Goal: Ask a question

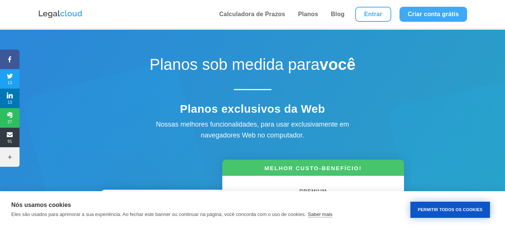
click at [444, 207] on button "Permitir Todos os Cookies" at bounding box center [451, 210] width 80 height 16
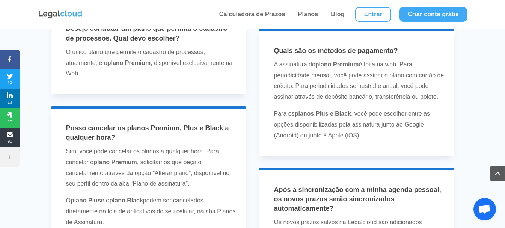
scroll to position [2142, 0]
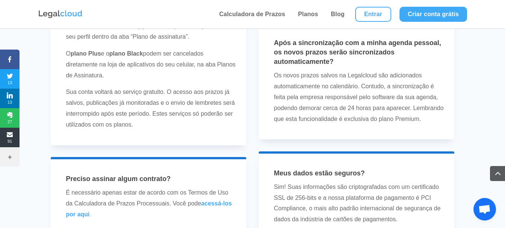
click at [482, 207] on span "Bate-papo aberto" at bounding box center [485, 210] width 12 height 11
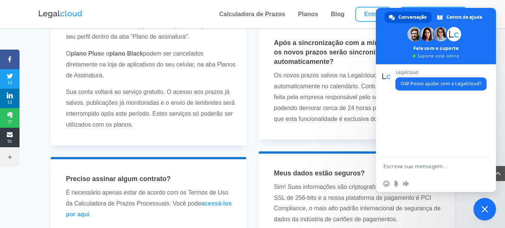
scroll to position [0, 0]
type textarea "O"
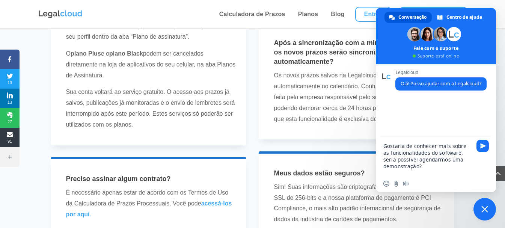
type textarea "Gostaria de conhecer mais sobre as funcionalidades do software, seria possível …"
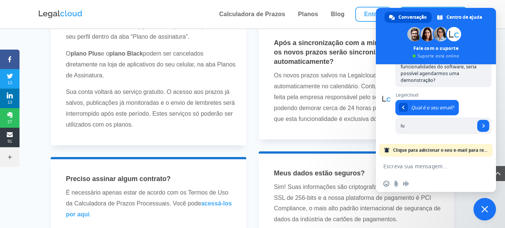
scroll to position [63, 0]
type input "[PERSON_NAME][EMAIL_ADDRESS][DOMAIN_NAME]"
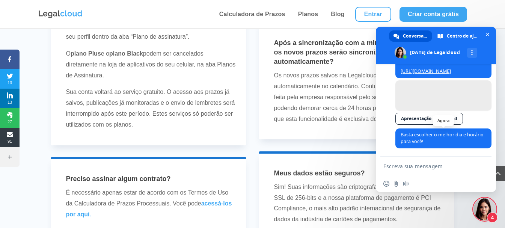
scroll to position [133, 0]
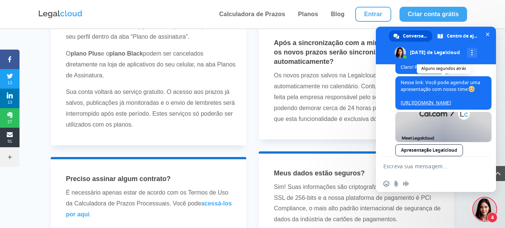
click at [443, 106] on link "[URL][DOMAIN_NAME]" at bounding box center [426, 103] width 50 height 6
click at [452, 170] on textarea "Escreva sua mensagem..." at bounding box center [429, 166] width 90 height 19
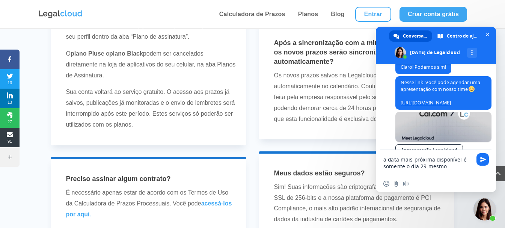
type textarea "a data mais próxima disponível é somente o dia 29 mesmo?"
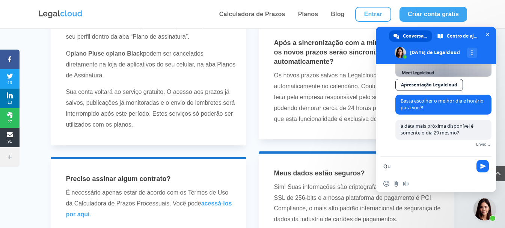
type textarea "Q"
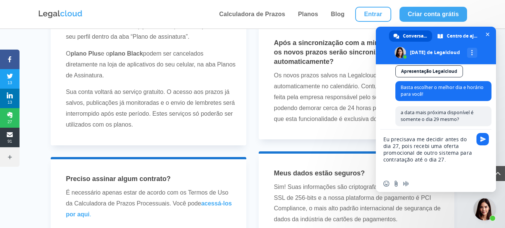
type textarea "Eu precisava me decidir antes do dia 27, pois recebi uma oferta promocional de …"
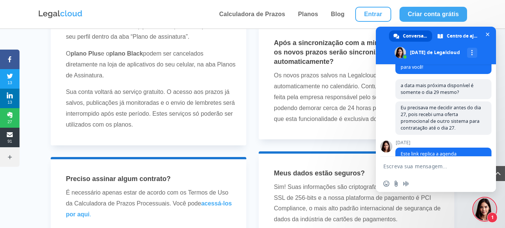
scroll to position [305, 0]
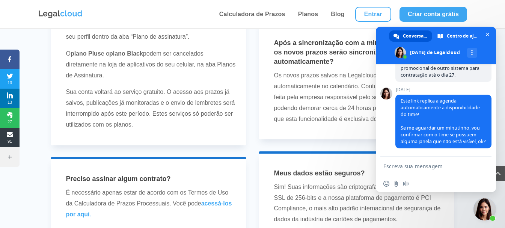
click at [417, 161] on textarea "Escreva sua mensagem..." at bounding box center [429, 166] width 90 height 19
type textarea "ok"
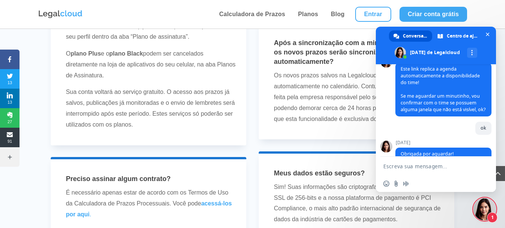
scroll to position [397, 0]
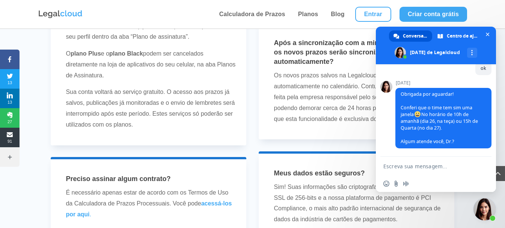
click at [431, 163] on textarea "Escreva sua mensagem..." at bounding box center [429, 166] width 90 height 19
type textarea "pode ser amanhã 10h00"
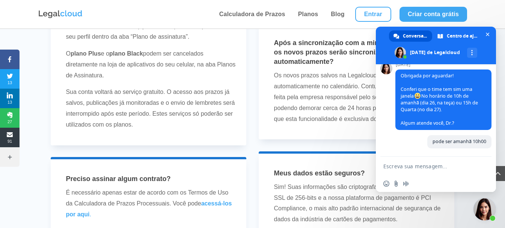
scroll to position [468, 0]
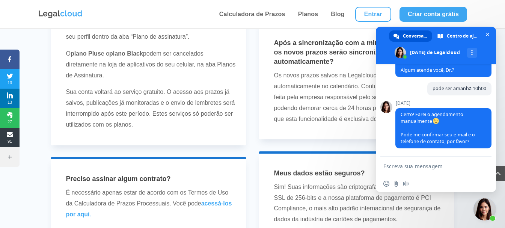
click at [435, 160] on textarea "Escreva sua mensagem..." at bounding box center [429, 166] width 90 height 19
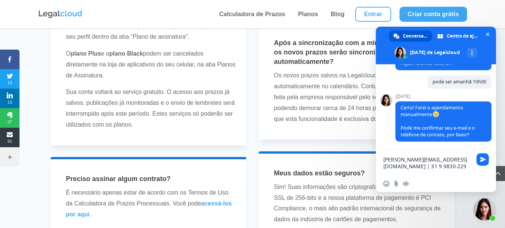
type textarea "[PERSON_NAME][EMAIL_ADDRESS][DOMAIN_NAME] | [PHONE_NUMBER]"
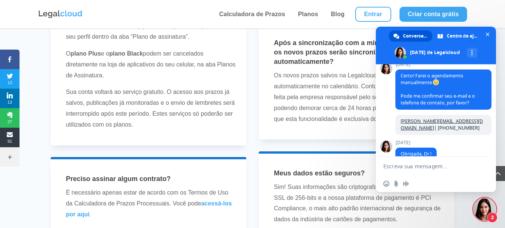
scroll to position [535, 0]
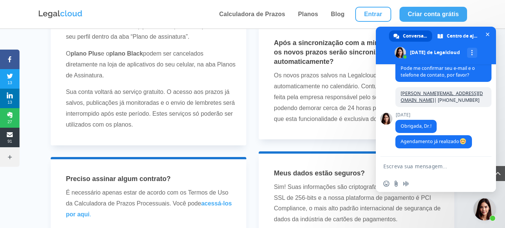
click at [452, 169] on textarea "Escreva sua mensagem..." at bounding box center [429, 166] width 90 height 19
type textarea "A"
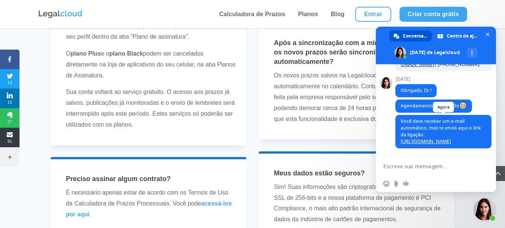
scroll to position [579, 0]
drag, startPoint x: 429, startPoint y: 165, endPoint x: 425, endPoint y: 166, distance: 4.6
click at [428, 166] on textarea "Escreva sua mensagem..." at bounding box center [429, 166] width 90 height 19
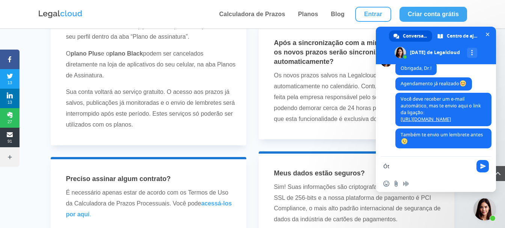
type textarea "Ó"
type textarea "Eu que agradeço."
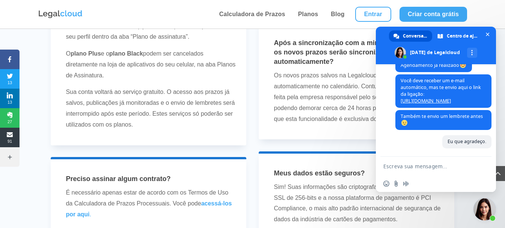
scroll to position [698, 0]
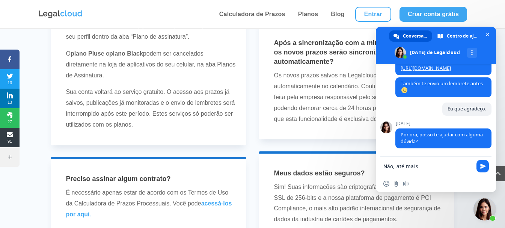
type textarea "Não, até mais."
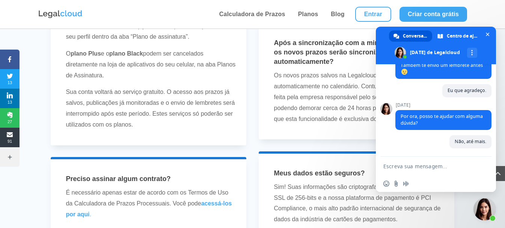
scroll to position [716, 0]
click at [484, 35] on span "Bate-papo" at bounding box center [488, 34] width 8 height 8
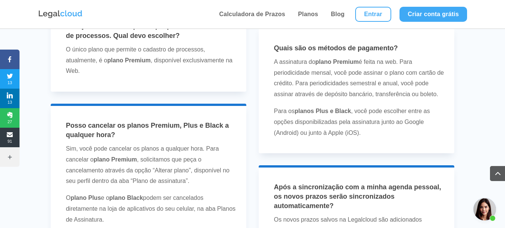
scroll to position [1991, 0]
